Goal: Find specific page/section: Find specific page/section

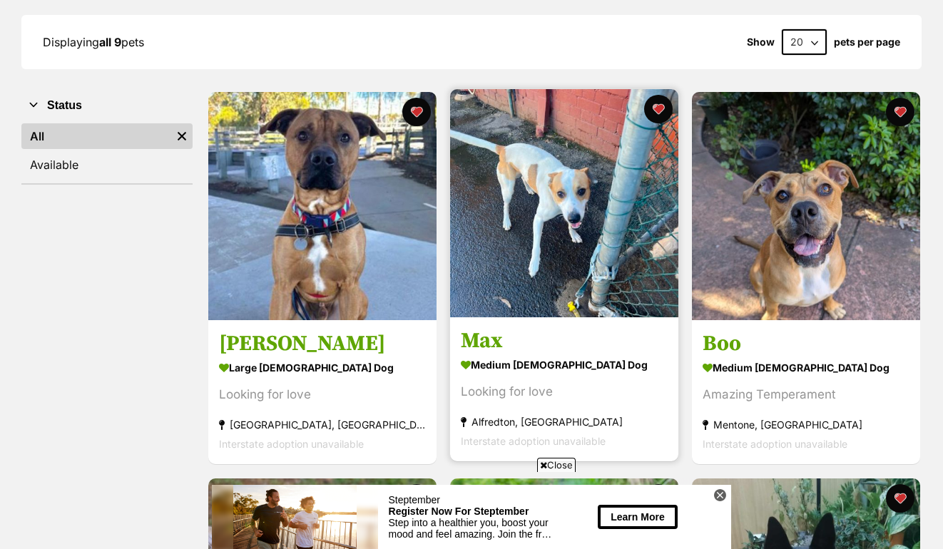
click at [549, 185] on img at bounding box center [564, 203] width 228 height 228
